Goal: Task Accomplishment & Management: Use online tool/utility

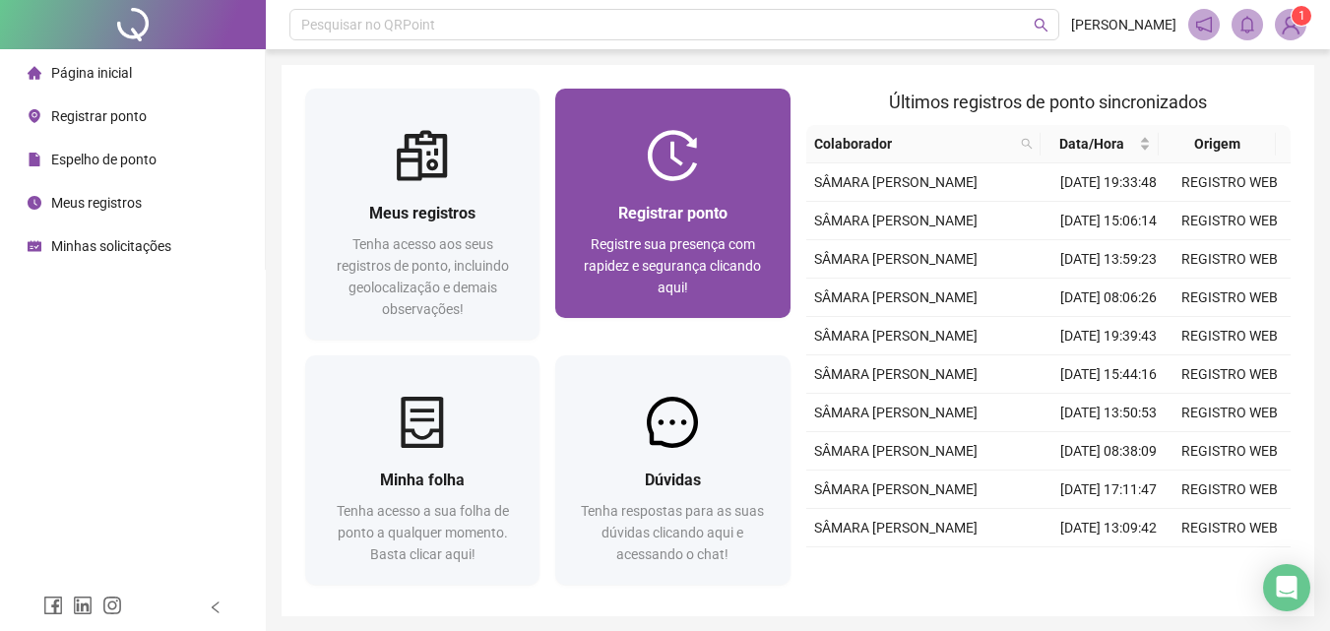
click at [638, 215] on span "Registrar ponto" at bounding box center [672, 213] width 109 height 19
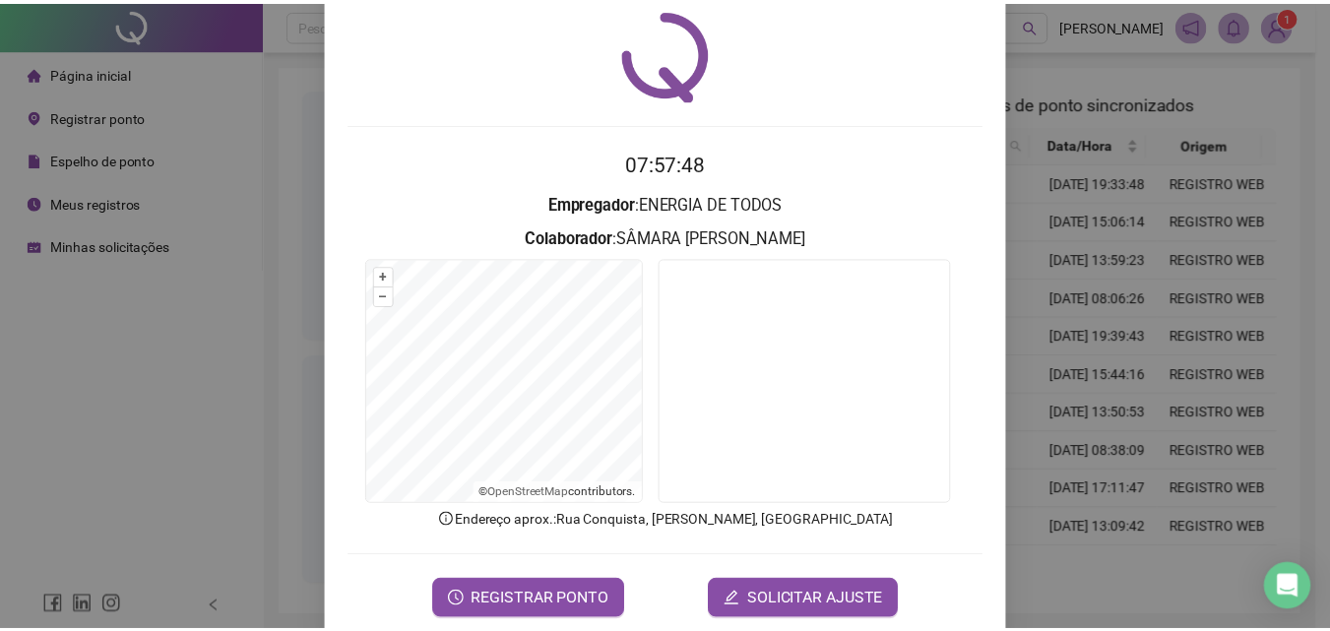
scroll to position [94, 0]
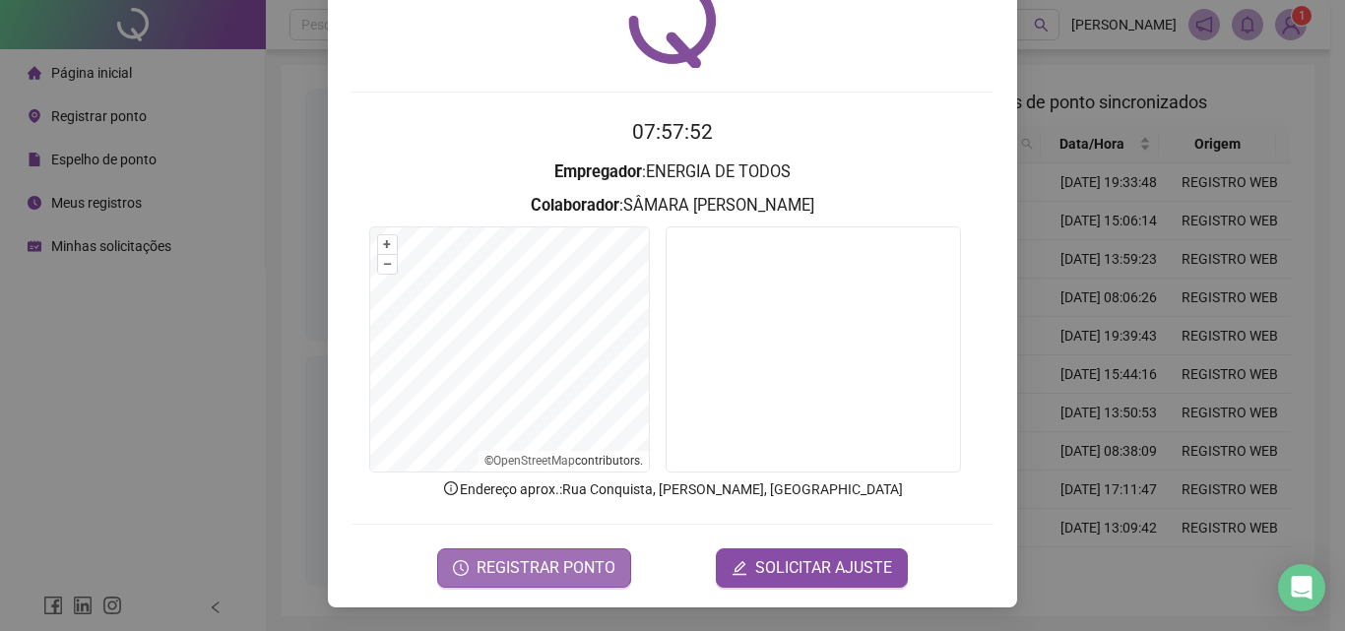
click at [485, 557] on span "REGISTRAR PONTO" at bounding box center [545, 568] width 139 height 24
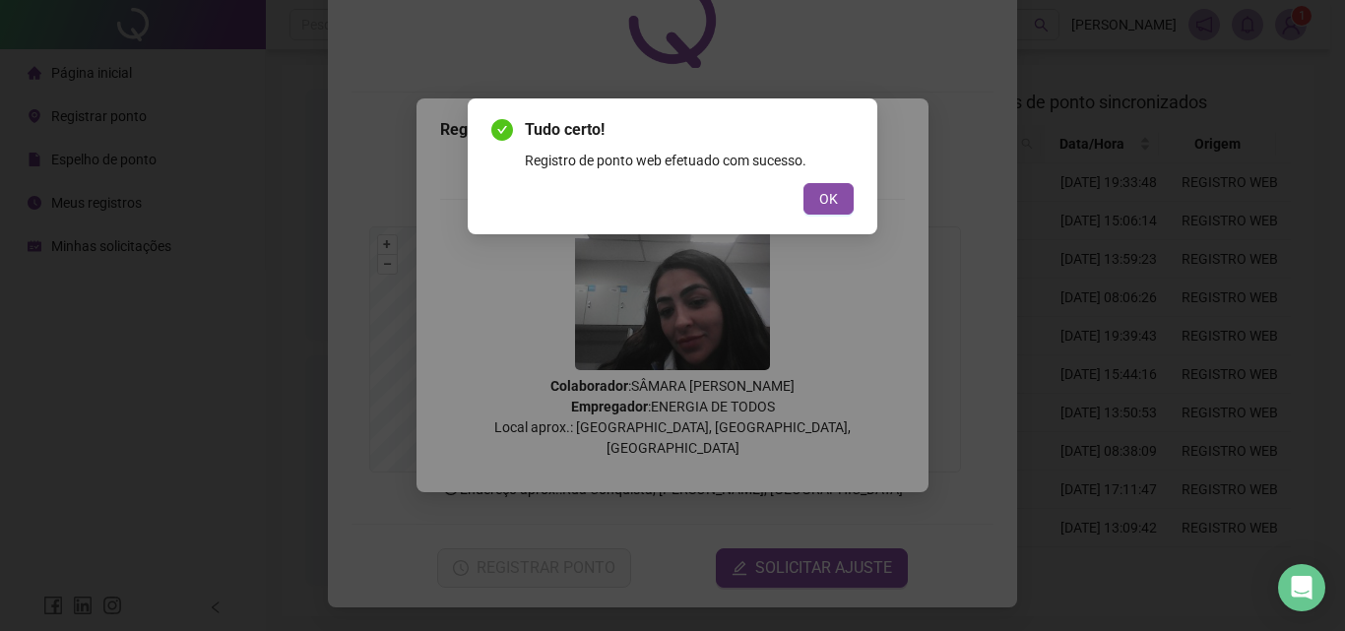
click at [1026, 408] on div "Tudo certo! Registro de ponto web efetuado com sucesso. OK" at bounding box center [672, 315] width 1345 height 631
click at [840, 185] on button "OK" at bounding box center [828, 198] width 50 height 31
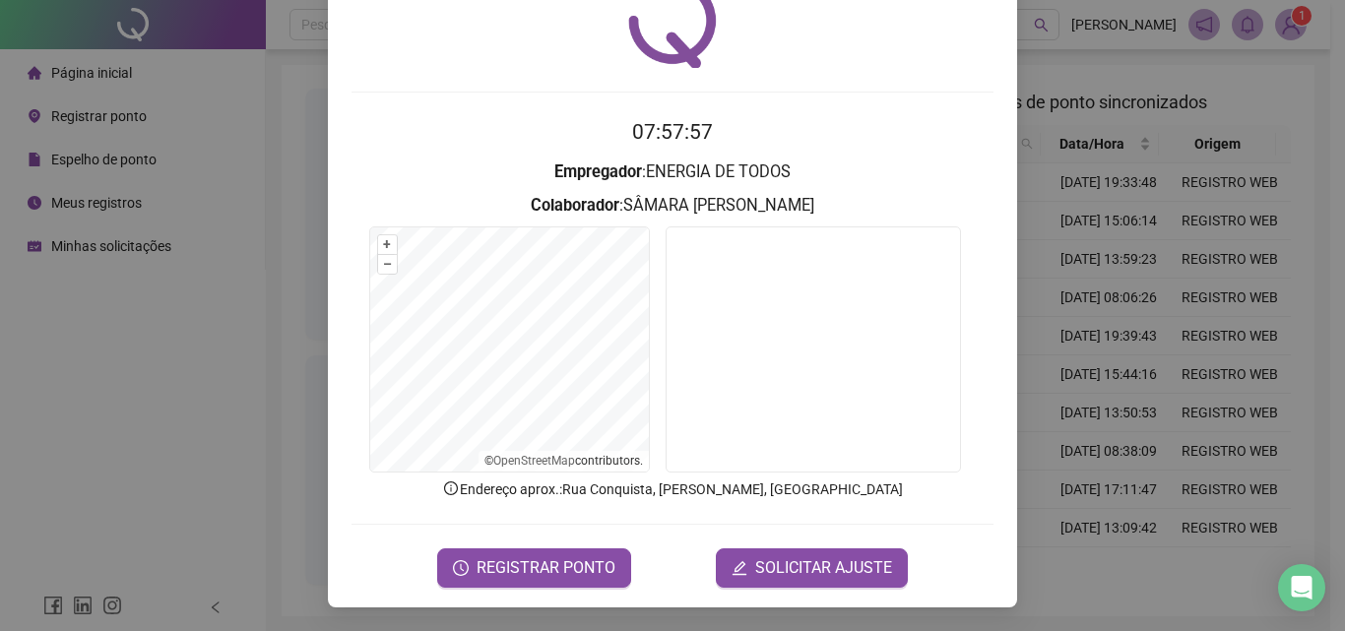
click at [1043, 448] on div "Registro de ponto web 07:57:57 Empregador : ENERGIA DE TODOS Colaborador : SÂMA…" at bounding box center [672, 315] width 1345 height 631
